Goal: Information Seeking & Learning: Learn about a topic

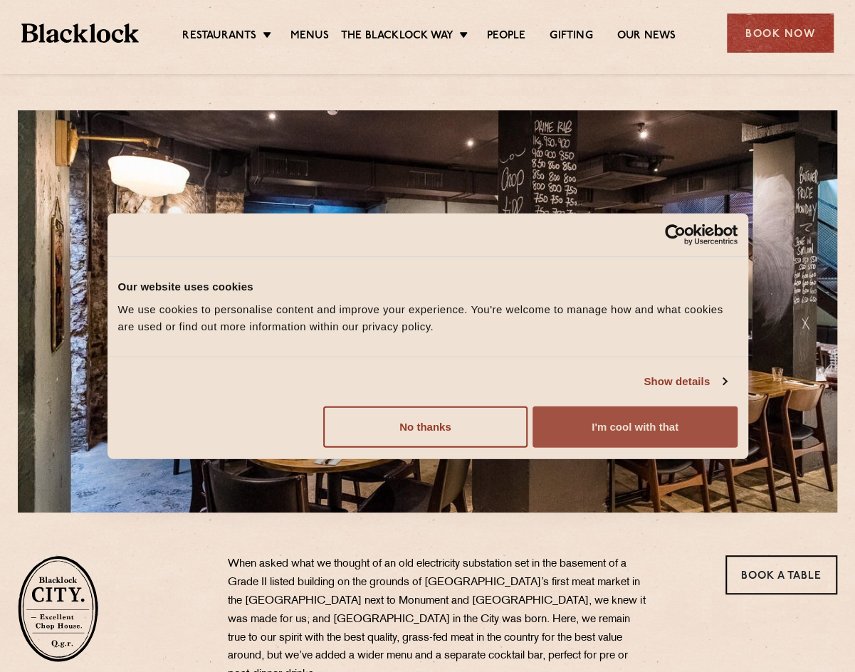
click at [650, 437] on button "I'm cool with that" at bounding box center [634, 426] width 204 height 41
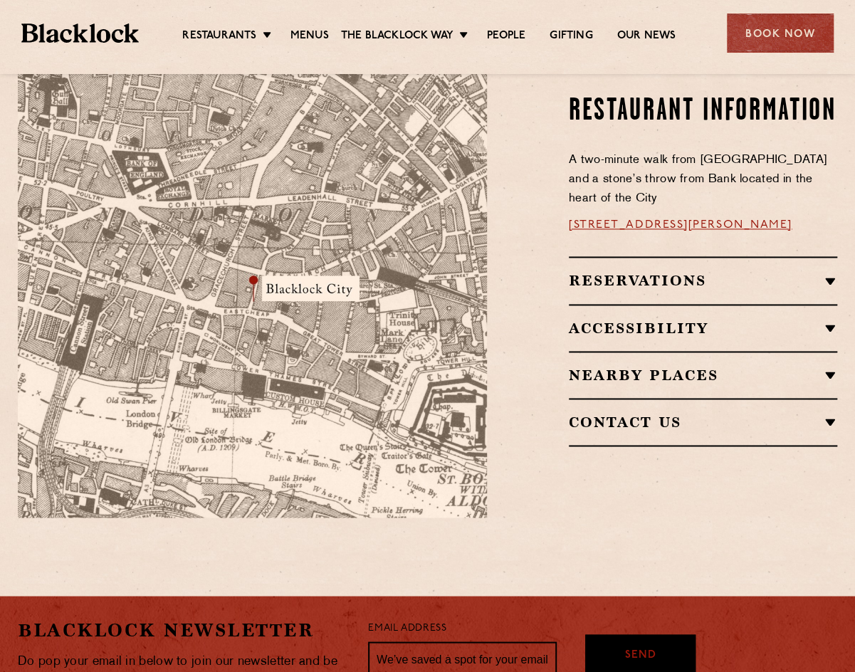
scroll to position [769, 0]
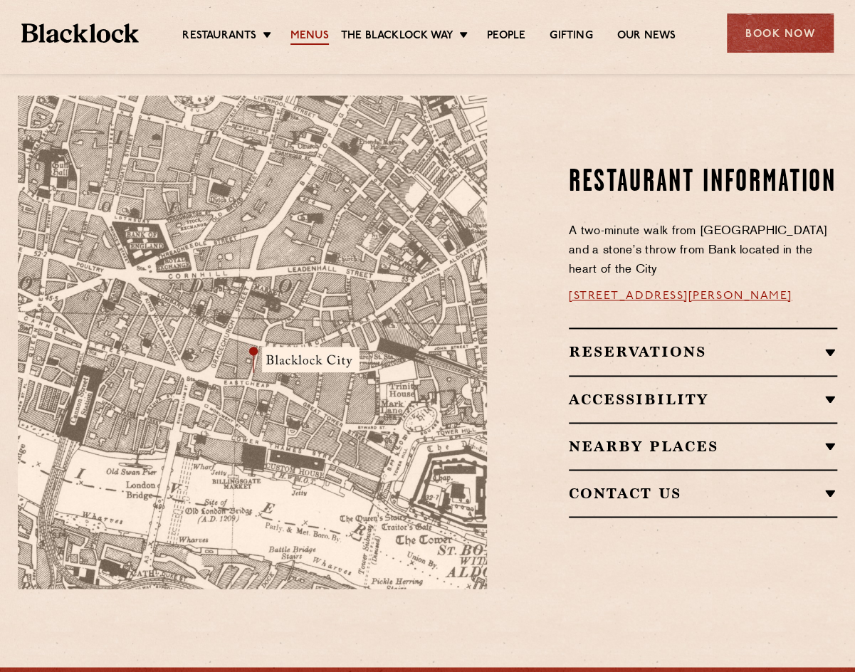
click at [312, 33] on link "Menus" at bounding box center [309, 37] width 38 height 16
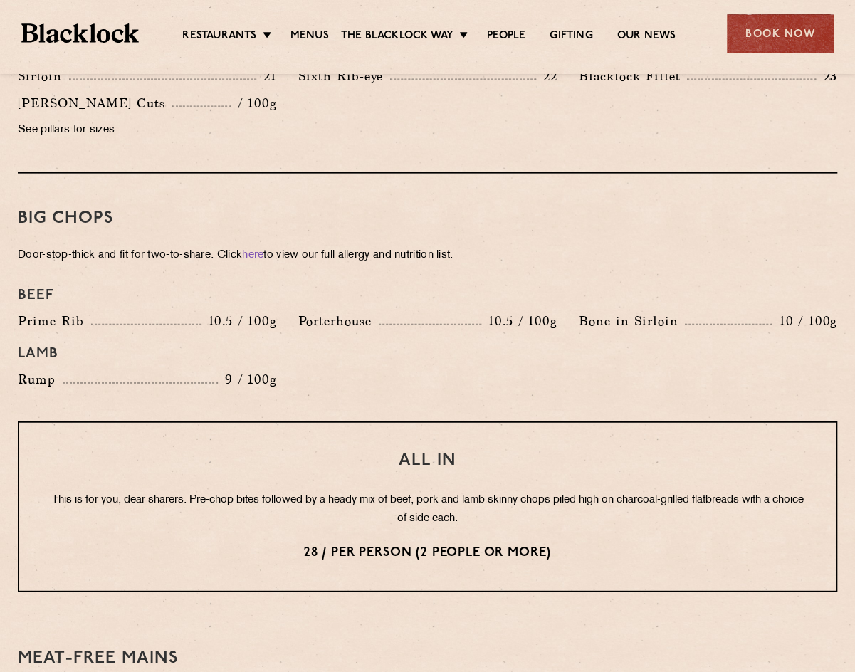
scroll to position [1614, 0]
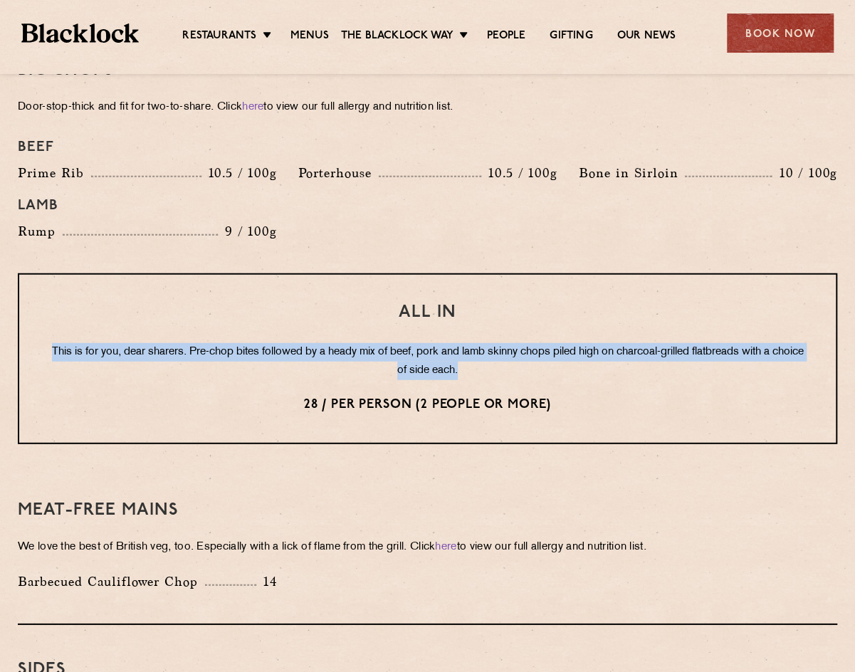
drag, startPoint x: 490, startPoint y: 345, endPoint x: 43, endPoint y: 322, distance: 448.2
click at [43, 322] on div "All In This is for you, dear sharers. Pre-chop bites followed by a heady mix of…" at bounding box center [427, 358] width 819 height 171
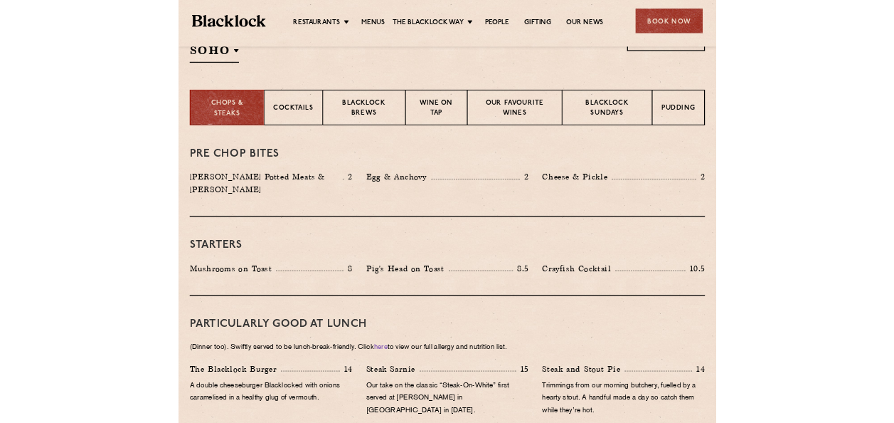
scroll to position [546, 0]
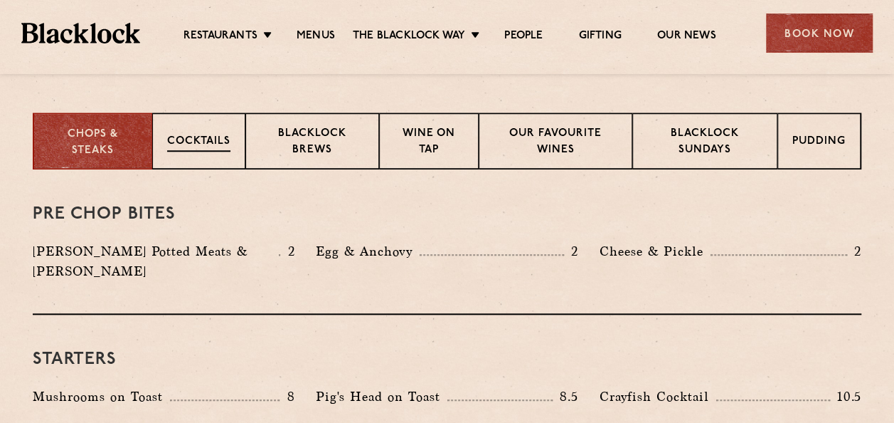
click at [226, 136] on p "Cocktails" at bounding box center [198, 143] width 63 height 18
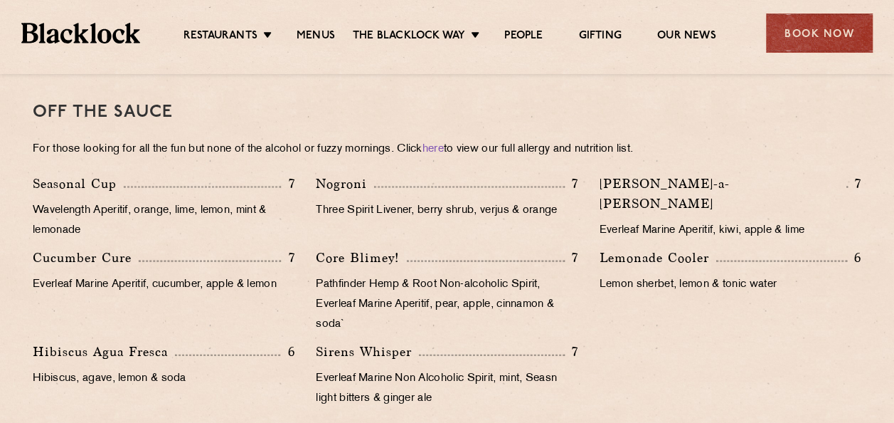
scroll to position [1403, 0]
